Goal: Information Seeking & Learning: Learn about a topic

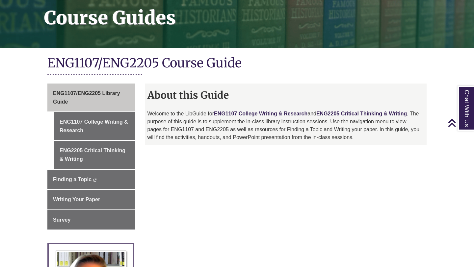
scroll to position [101, 0]
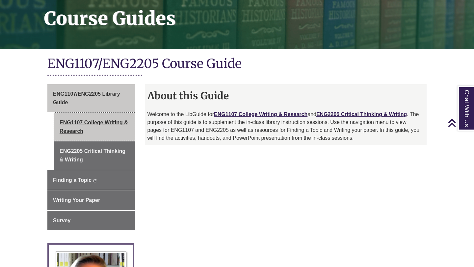
click at [113, 126] on link "ENG1107 College Writing & Research" at bounding box center [94, 127] width 81 height 28
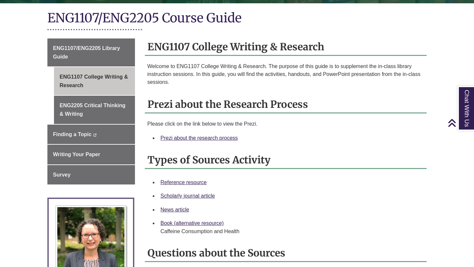
scroll to position [148, 0]
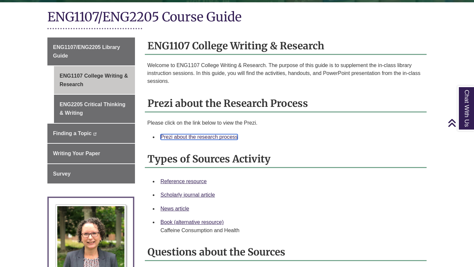
click at [171, 135] on link "Prezi about the research process" at bounding box center [199, 137] width 77 height 6
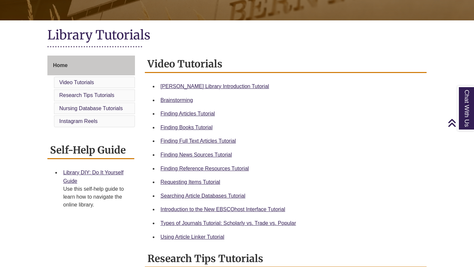
scroll to position [134, 0]
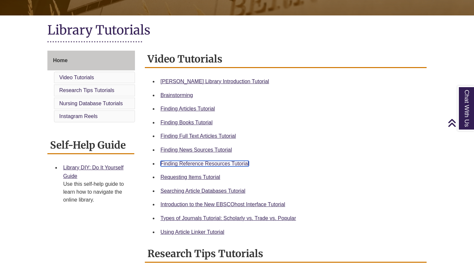
click at [168, 166] on link "Finding Reference Resources Tutorial" at bounding box center [205, 164] width 89 height 6
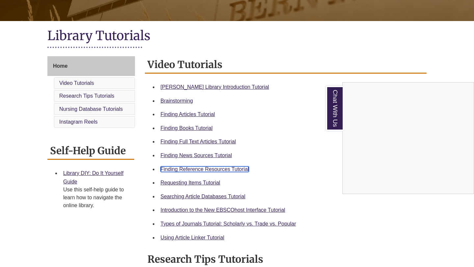
scroll to position [0, 0]
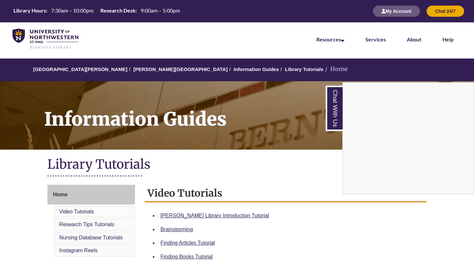
click at [154, 68] on div "Chat With Us" at bounding box center [237, 133] width 474 height 267
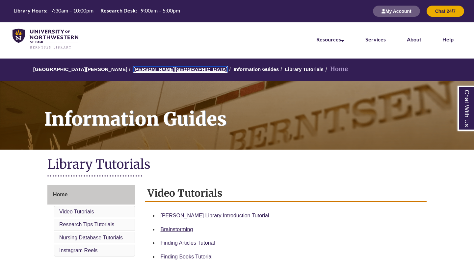
click at [153, 69] on link "[PERSON_NAME][GEOGRAPHIC_DATA]" at bounding box center [180, 70] width 94 height 6
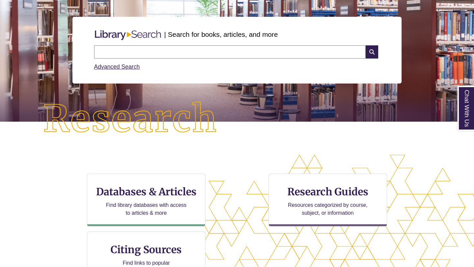
scroll to position [140, 474]
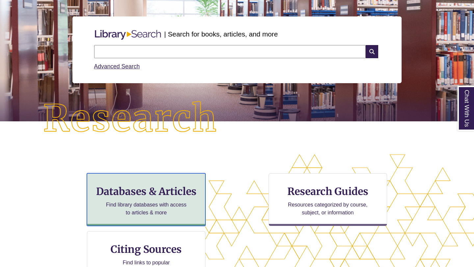
click at [144, 198] on div "Databases & Articles Find library databases with access to articles & more" at bounding box center [146, 200] width 119 height 53
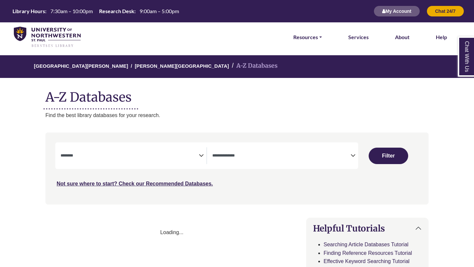
select select "Database Subject Filter"
select select "Database Types Filter"
select select "Database Subject Filter"
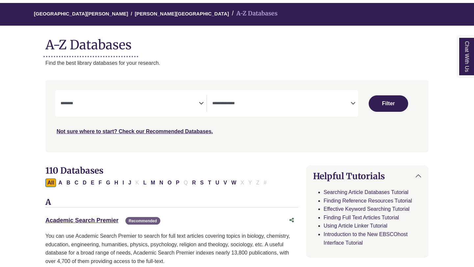
scroll to position [53, 0]
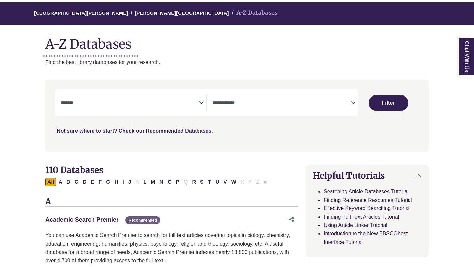
click at [306, 103] on textarea "Search" at bounding box center [281, 103] width 138 height 5
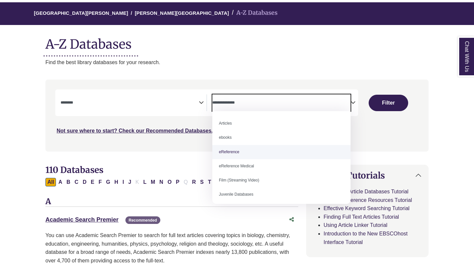
select select "*****"
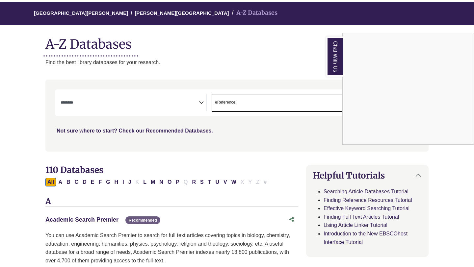
click at [202, 100] on div "Chat With Us" at bounding box center [237, 133] width 474 height 267
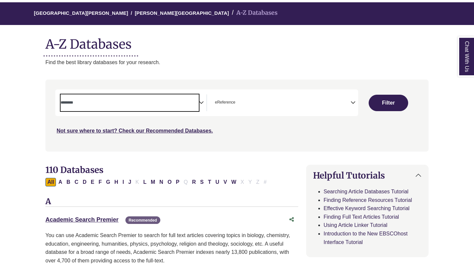
click at [193, 104] on textarea "Search" at bounding box center [130, 103] width 138 height 5
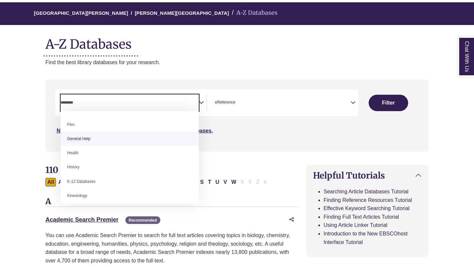
scroll to position [128, 0]
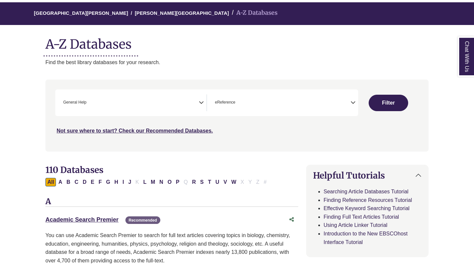
click at [200, 102] on icon "Search filters" at bounding box center [201, 102] width 5 height 10
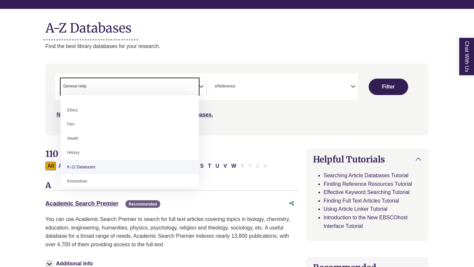
scroll to position [265, 0]
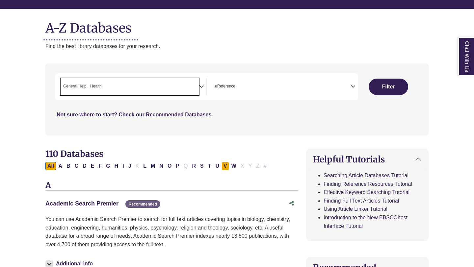
click at [225, 168] on button "V" at bounding box center [226, 166] width 8 height 9
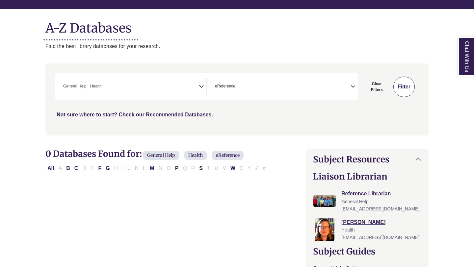
click at [409, 89] on button "Filter" at bounding box center [404, 87] width 21 height 20
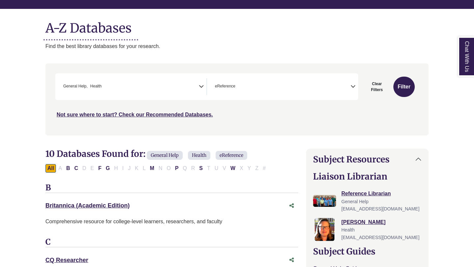
click at [194, 86] on span "× General Help × Health" at bounding box center [130, 86] width 138 height 17
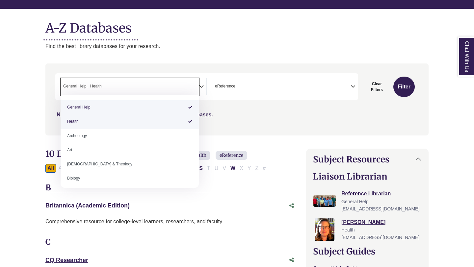
select select "*****"
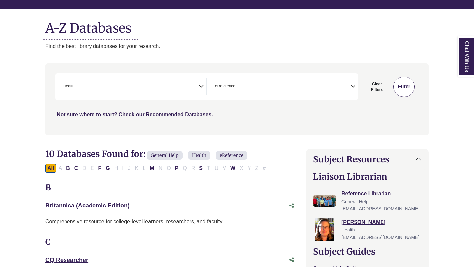
click at [403, 91] on button "Filter" at bounding box center [404, 87] width 21 height 20
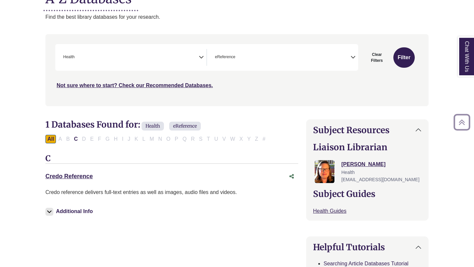
scroll to position [98, 0]
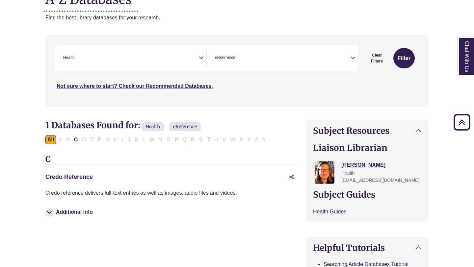
click at [84, 175] on link "Credo Reference This link opens in a new window" at bounding box center [68, 177] width 47 height 7
